Goal: Obtain resource: Download file/media

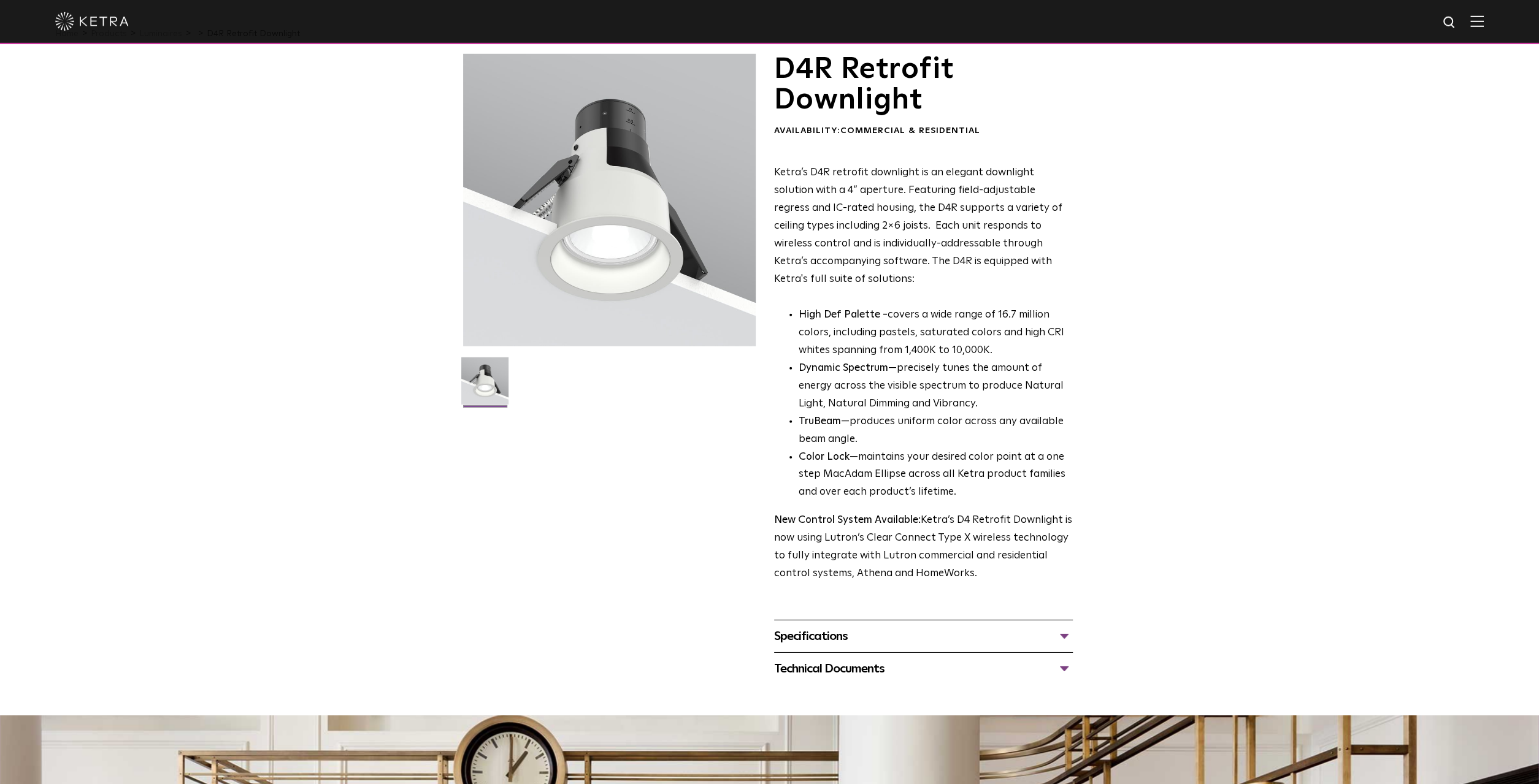
scroll to position [32, 0]
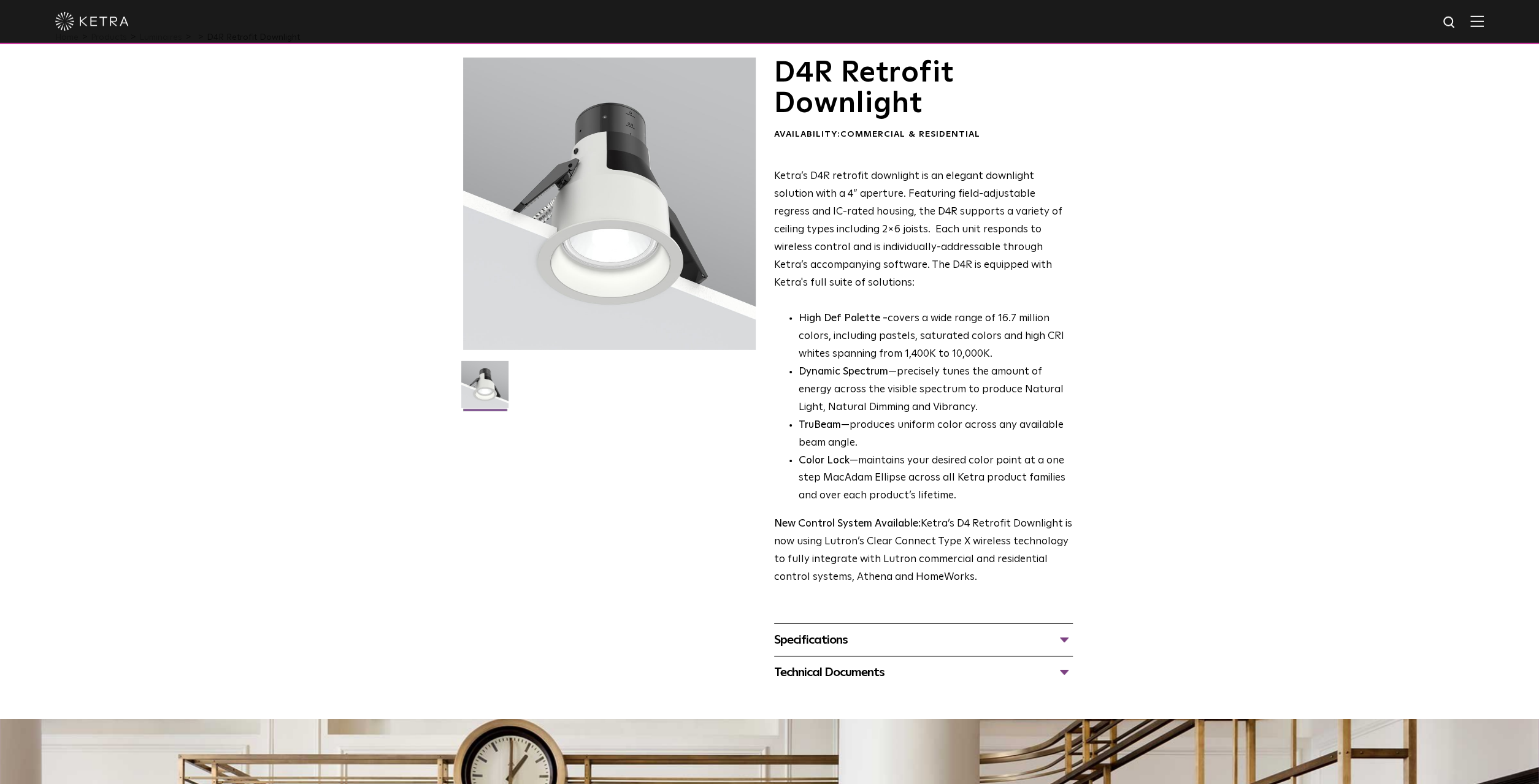
click at [1015, 643] on div "Specifications" at bounding box center [923, 640] width 299 height 20
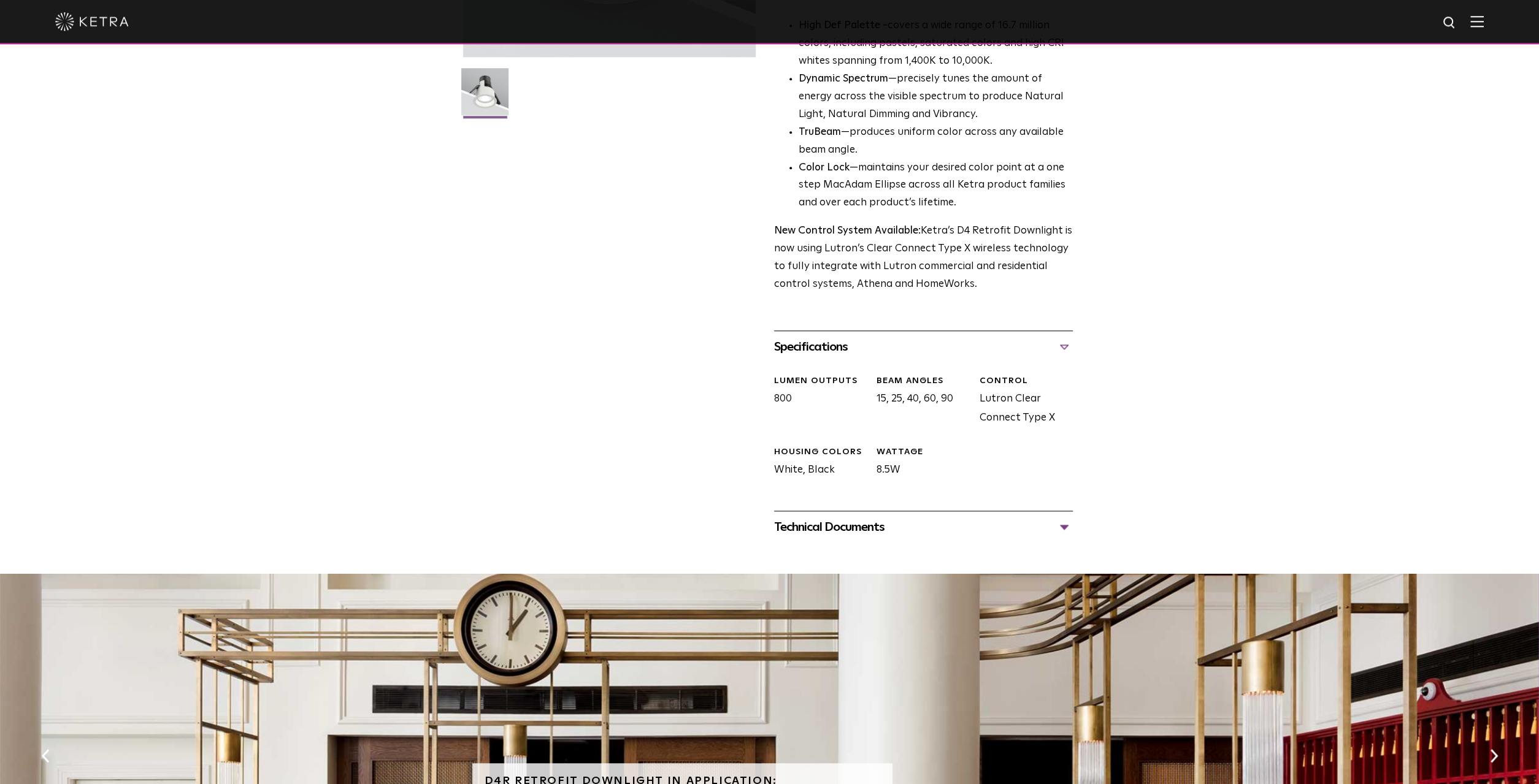
scroll to position [297, 0]
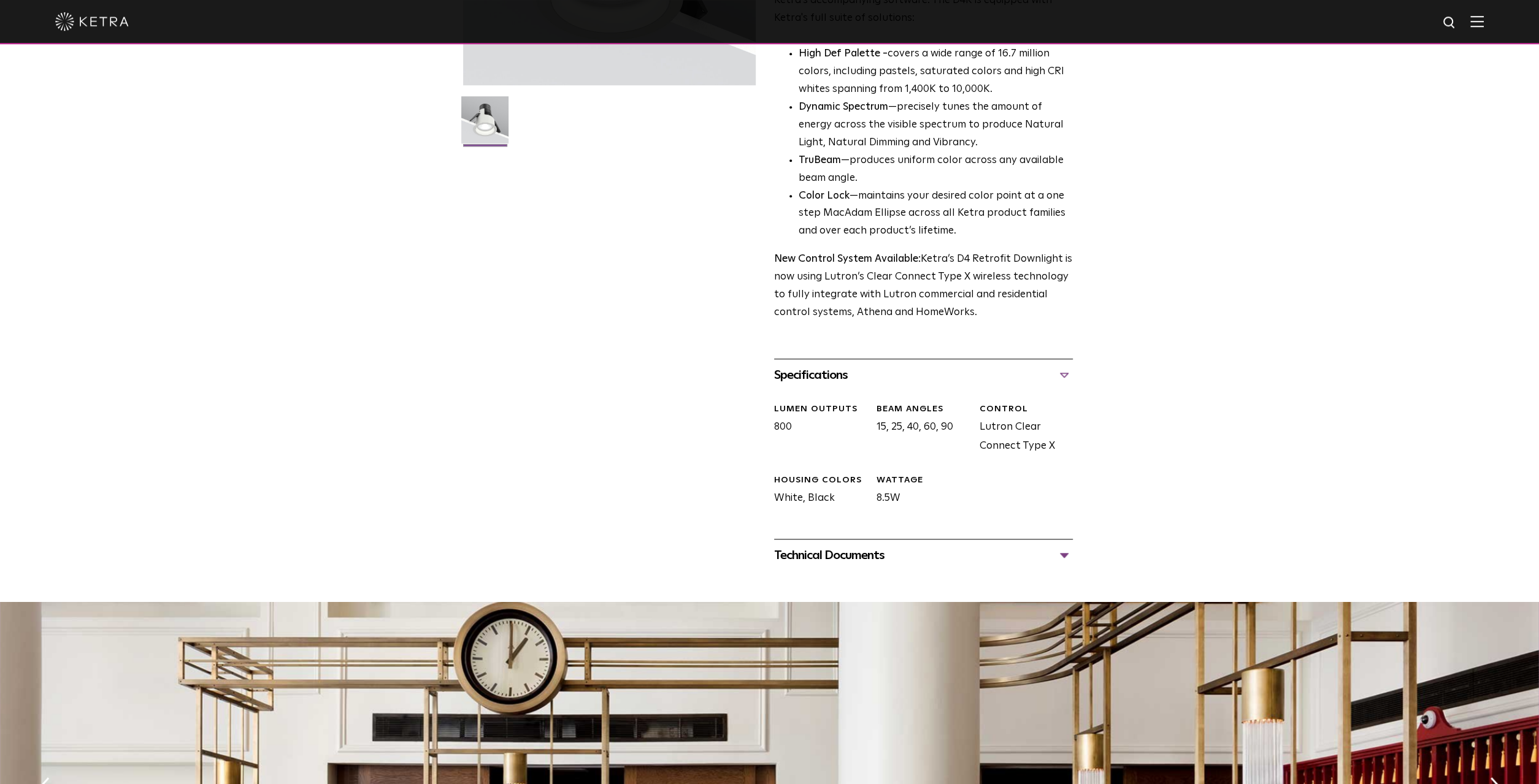
click at [978, 571] on div "Technical Documents D4R Specification Sheet D4R Installation Guide D4R Retrofit…" at bounding box center [923, 555] width 299 height 33
click at [988, 565] on div "Technical Documents" at bounding box center [923, 556] width 299 height 20
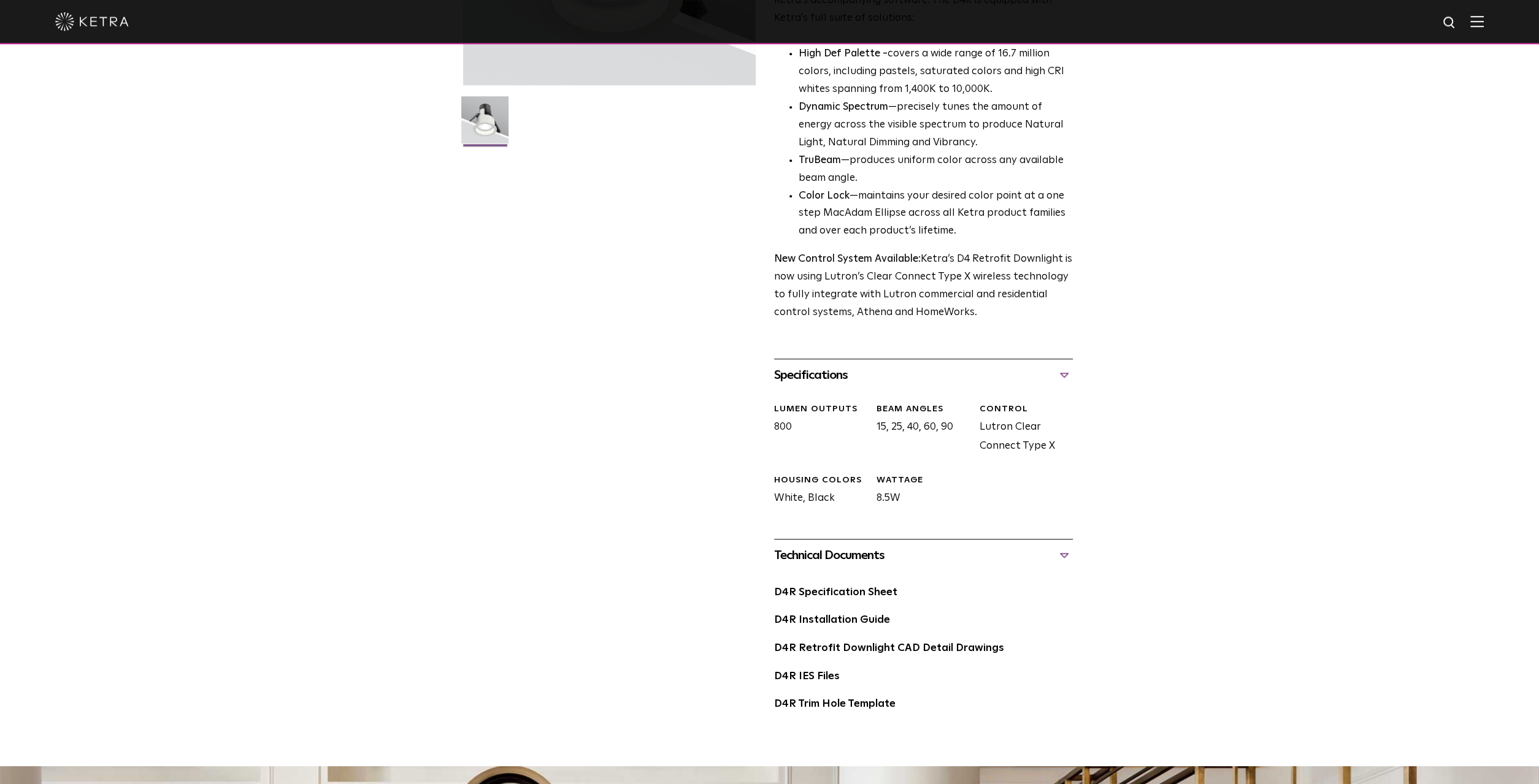
click at [994, 560] on div "Technical Documents" at bounding box center [923, 556] width 299 height 20
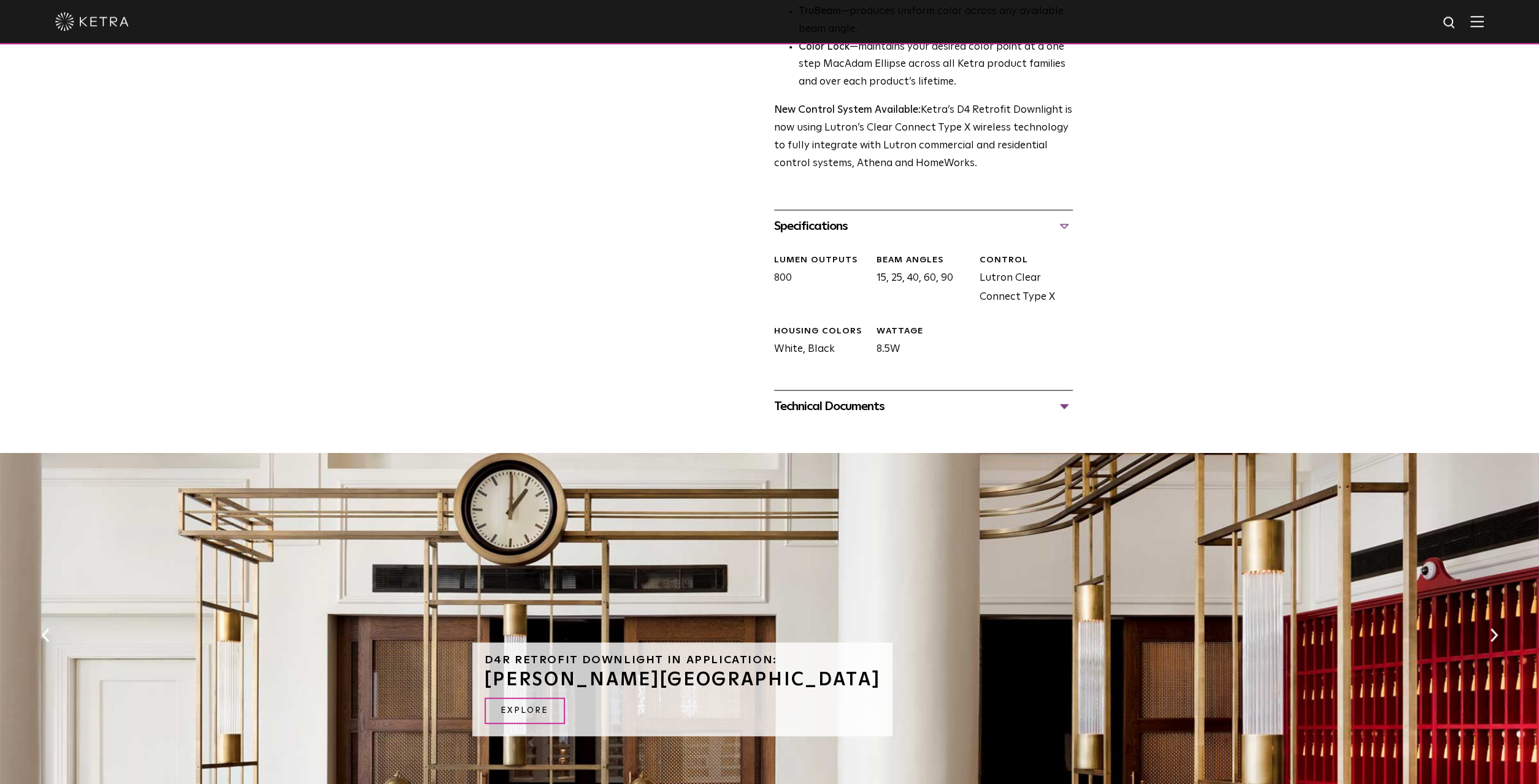
scroll to position [451, 0]
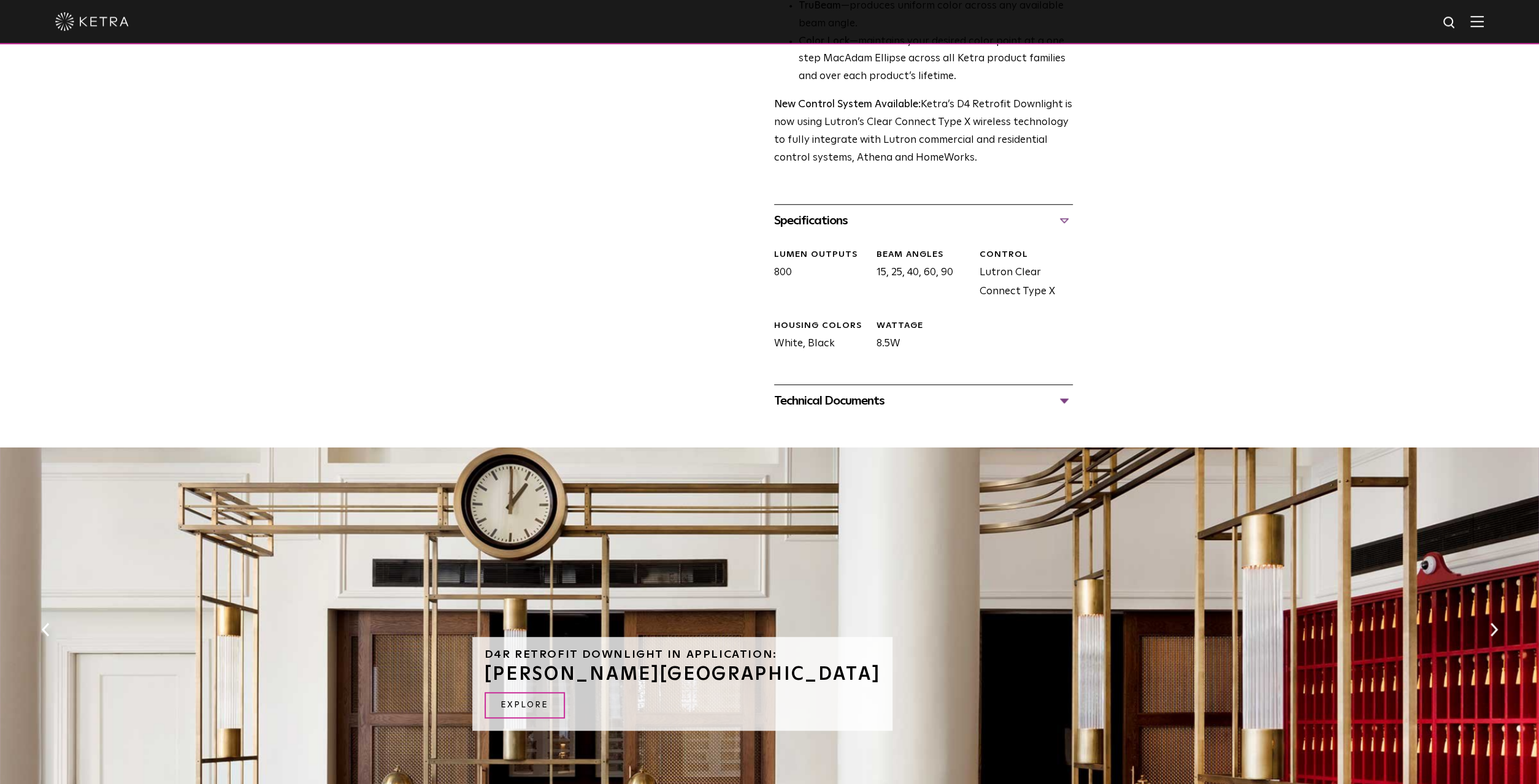
click at [1059, 402] on div "Technical Documents" at bounding box center [923, 400] width 299 height 20
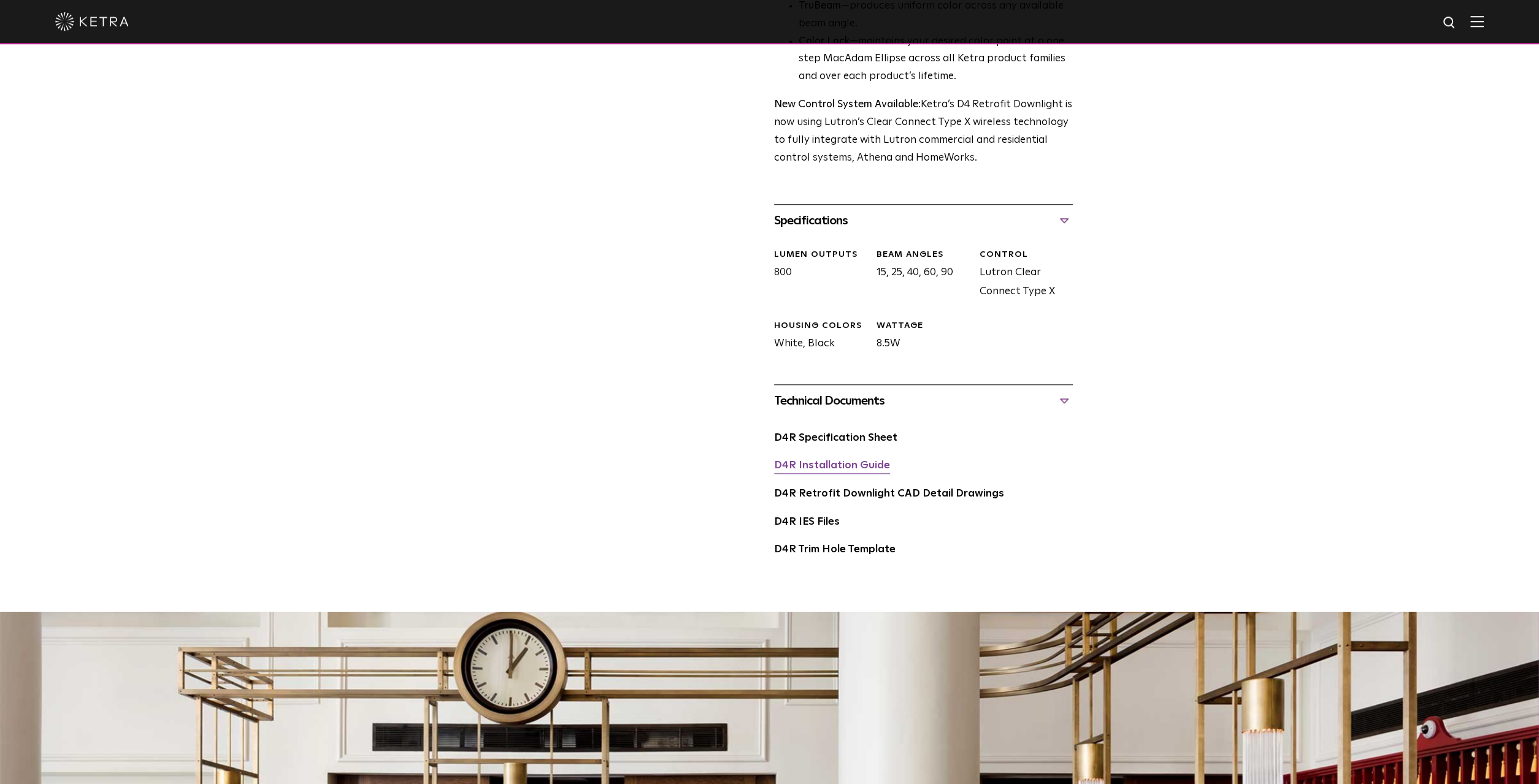
click at [855, 471] on link "D4R Installation Guide" at bounding box center [831, 465] width 116 height 10
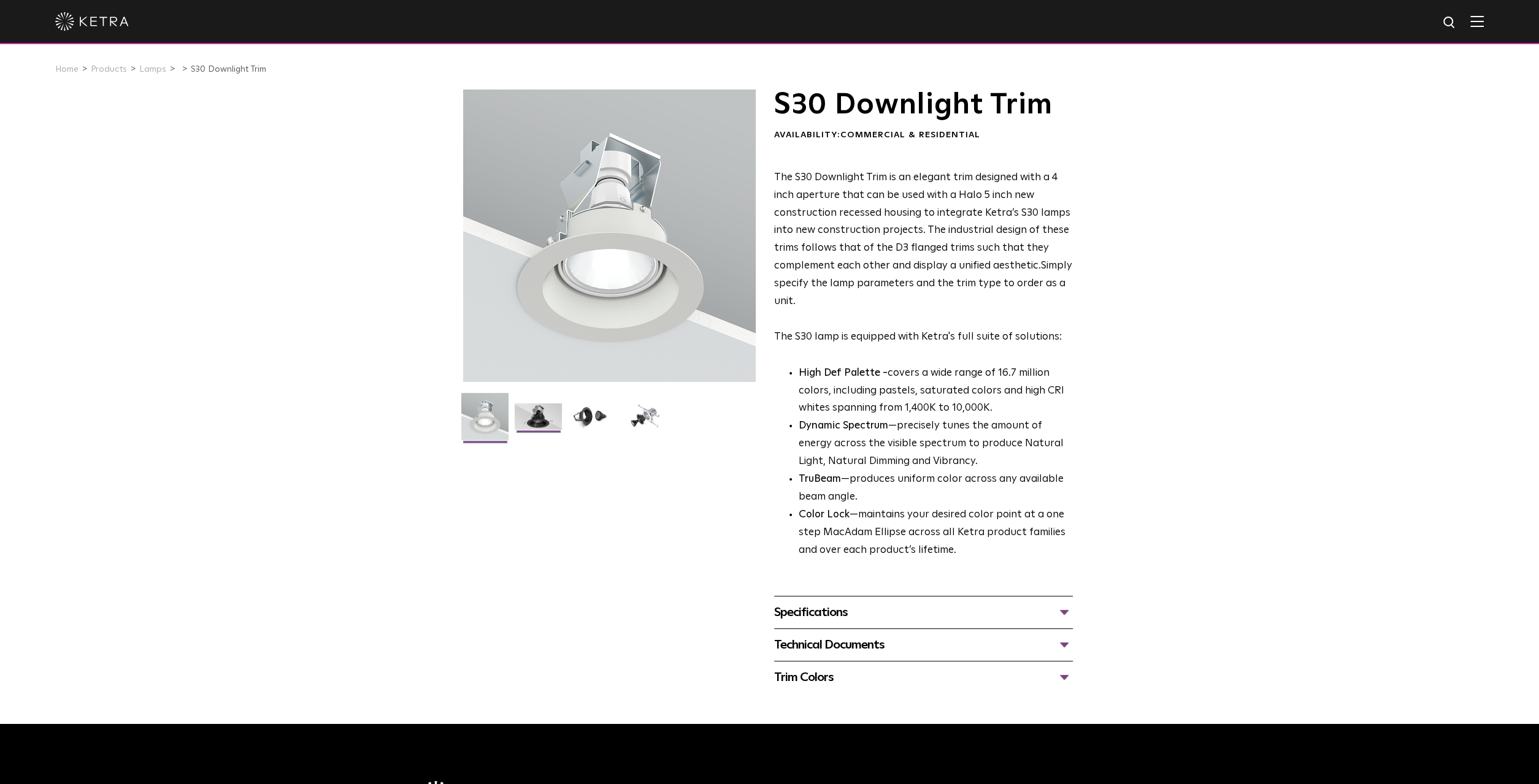
click at [540, 417] on img at bounding box center [538, 421] width 47 height 36
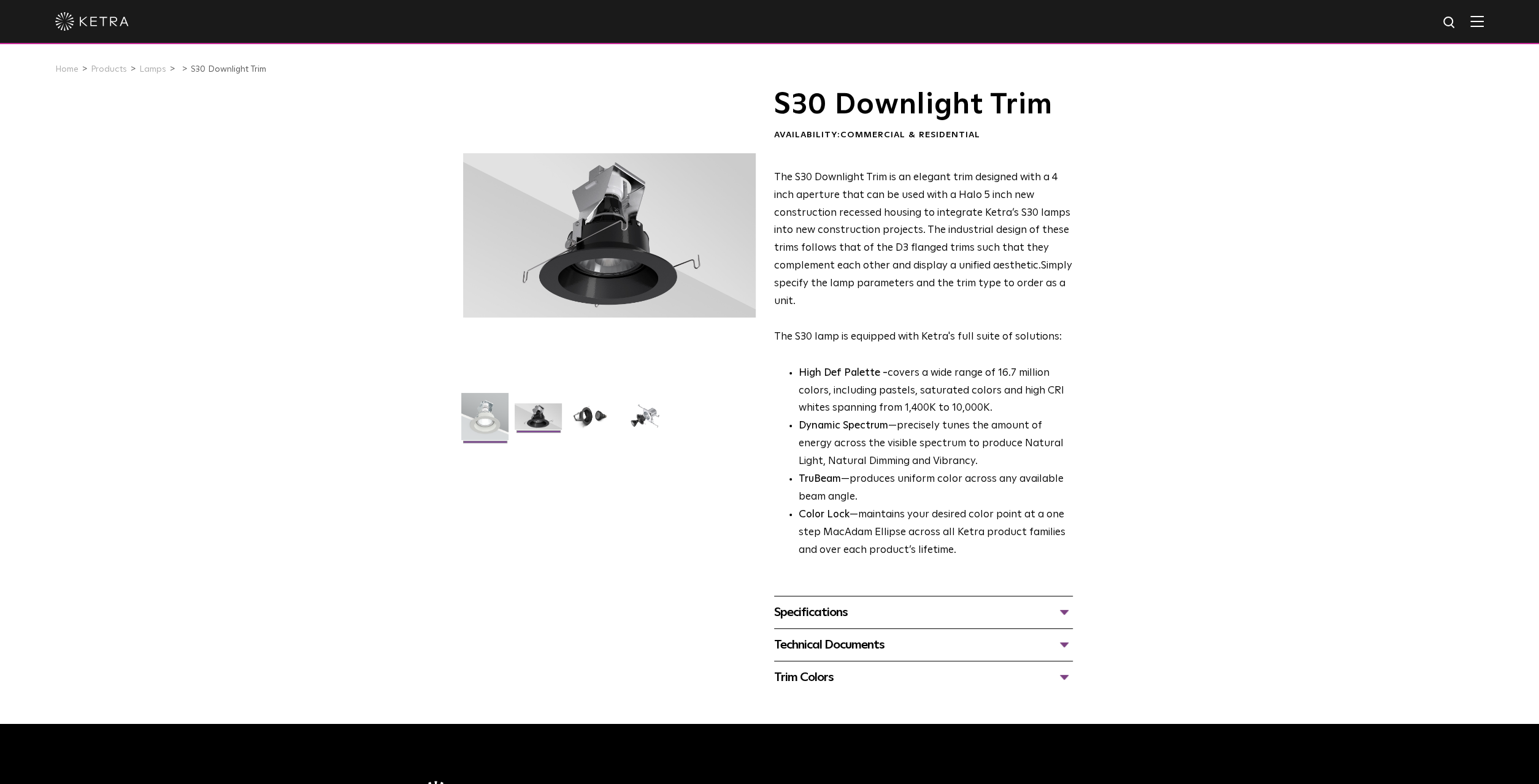
click at [484, 425] on img at bounding box center [485, 421] width 47 height 56
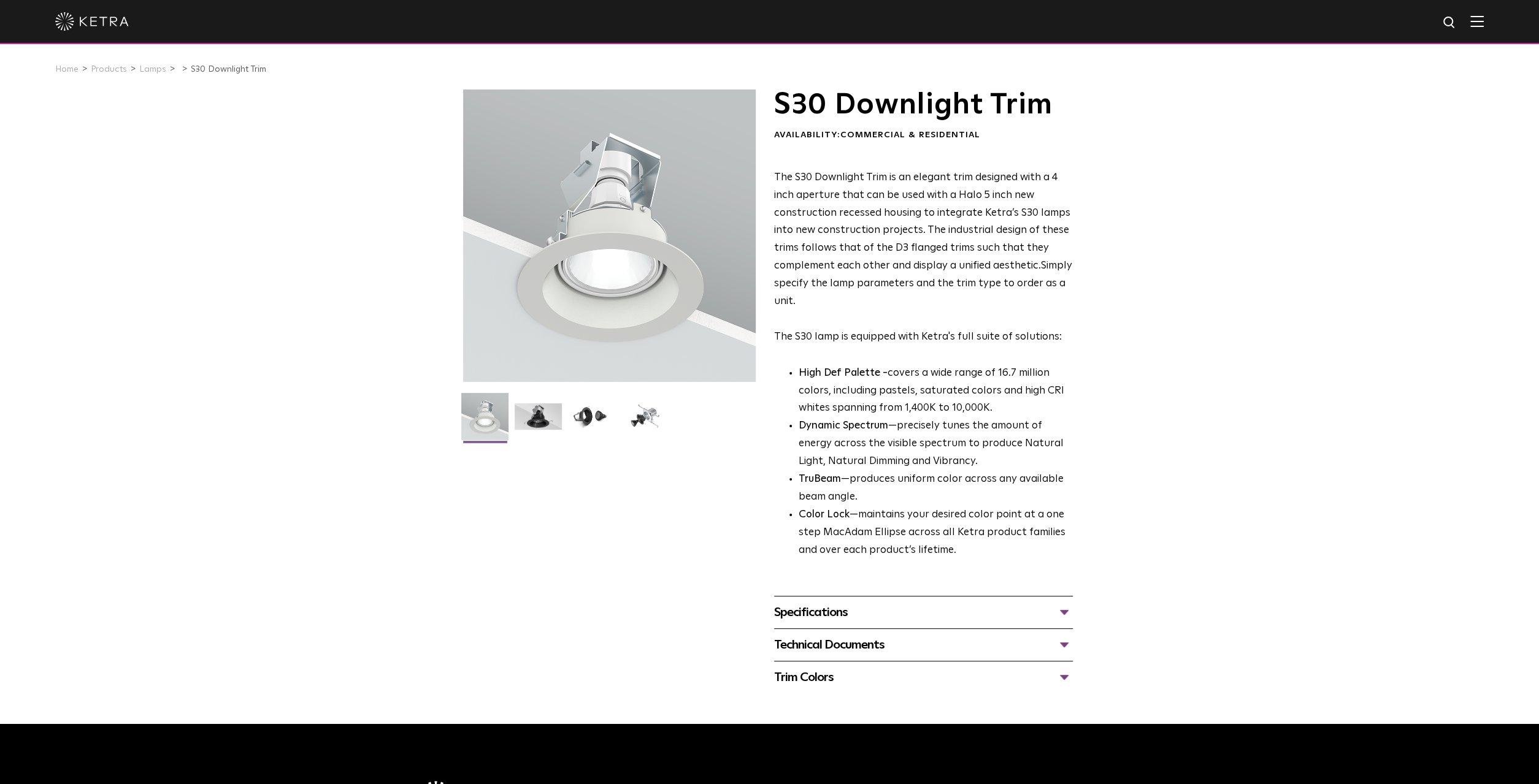
click at [953, 621] on div "Specifications" at bounding box center [923, 612] width 299 height 20
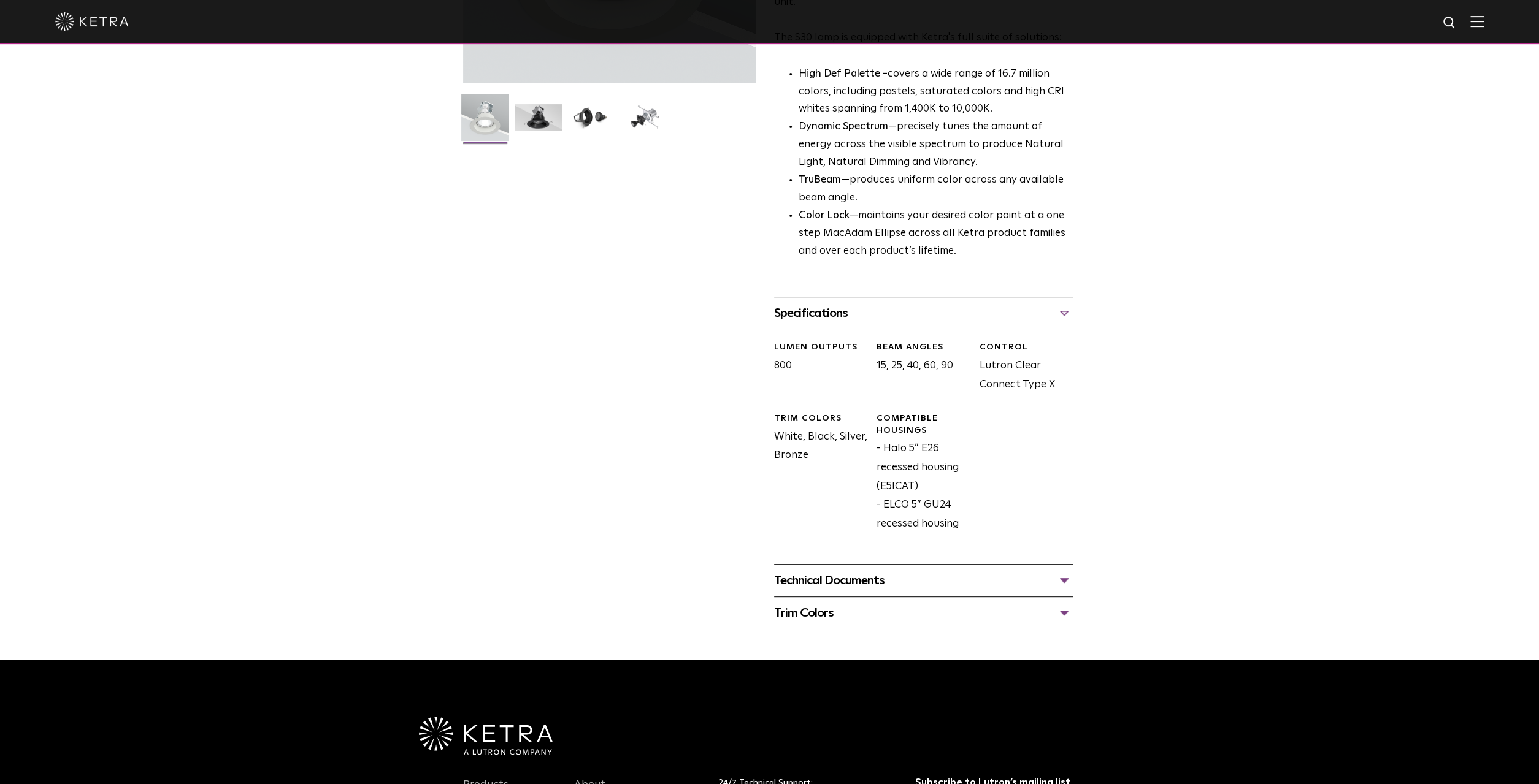
scroll to position [195, 0]
